Goal: Navigation & Orientation: Find specific page/section

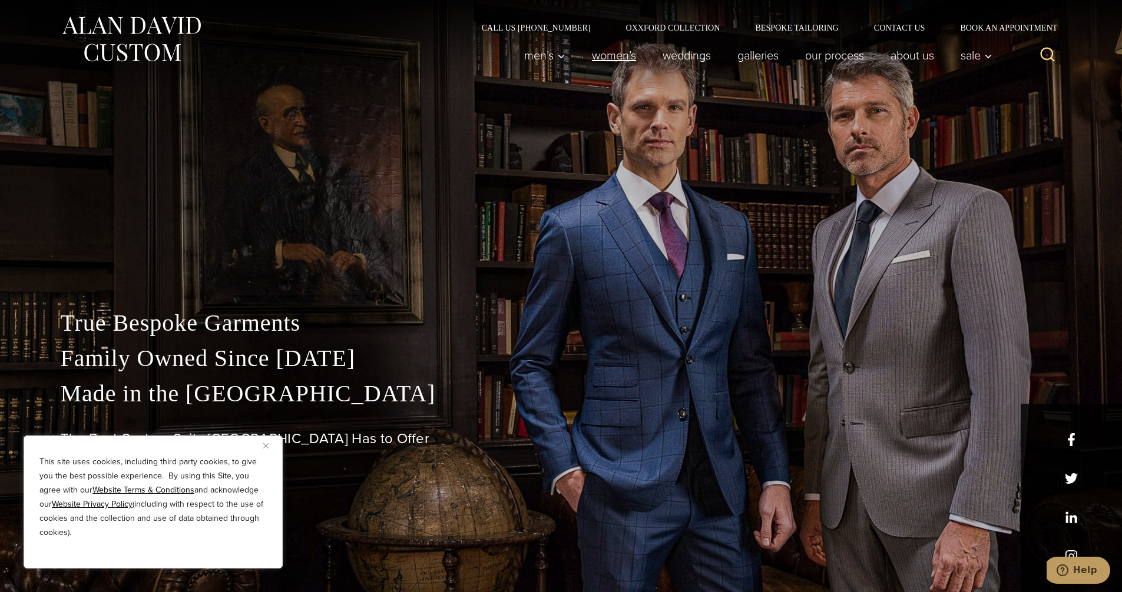
click at [642, 66] on link "Women’s" at bounding box center [613, 56] width 71 height 24
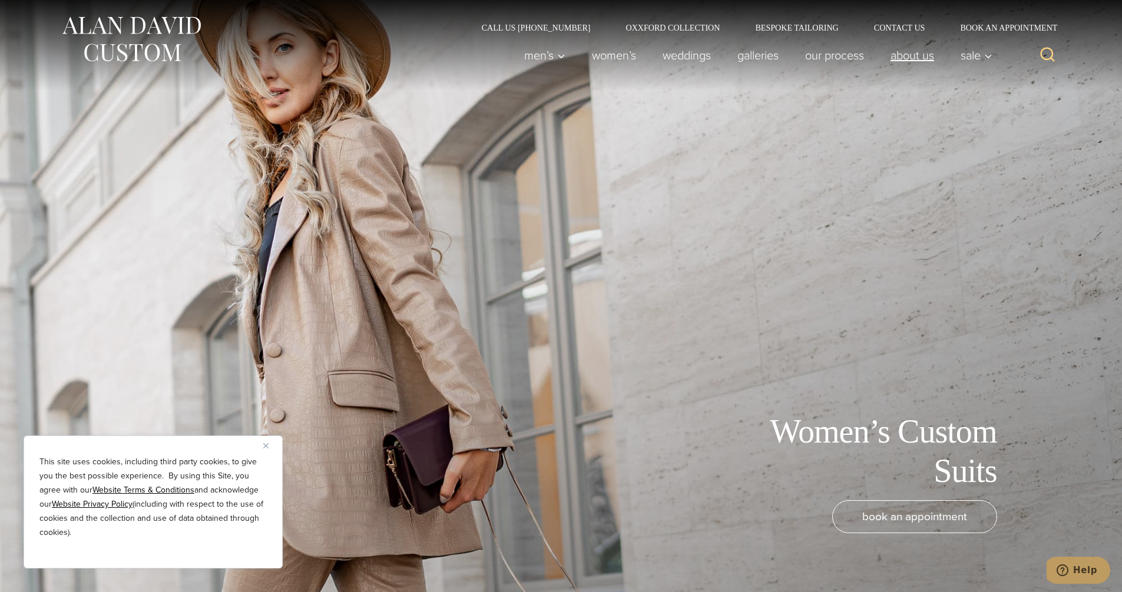
click at [944, 58] on link "About Us" at bounding box center [912, 56] width 70 height 24
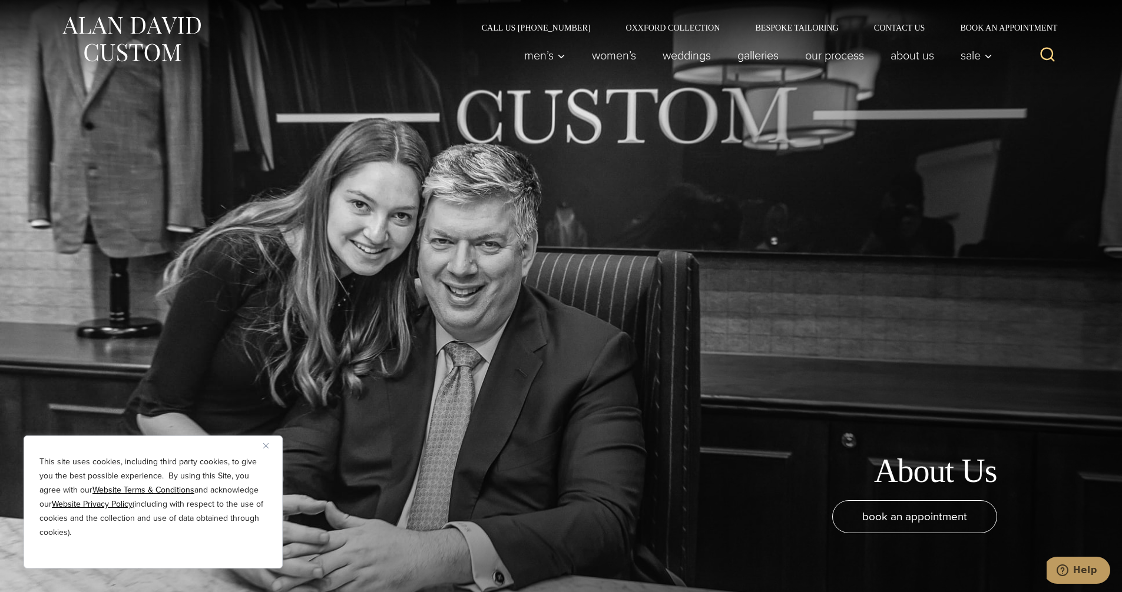
click at [189, 26] on img at bounding box center [131, 39] width 141 height 52
